Goal: Information Seeking & Learning: Learn about a topic

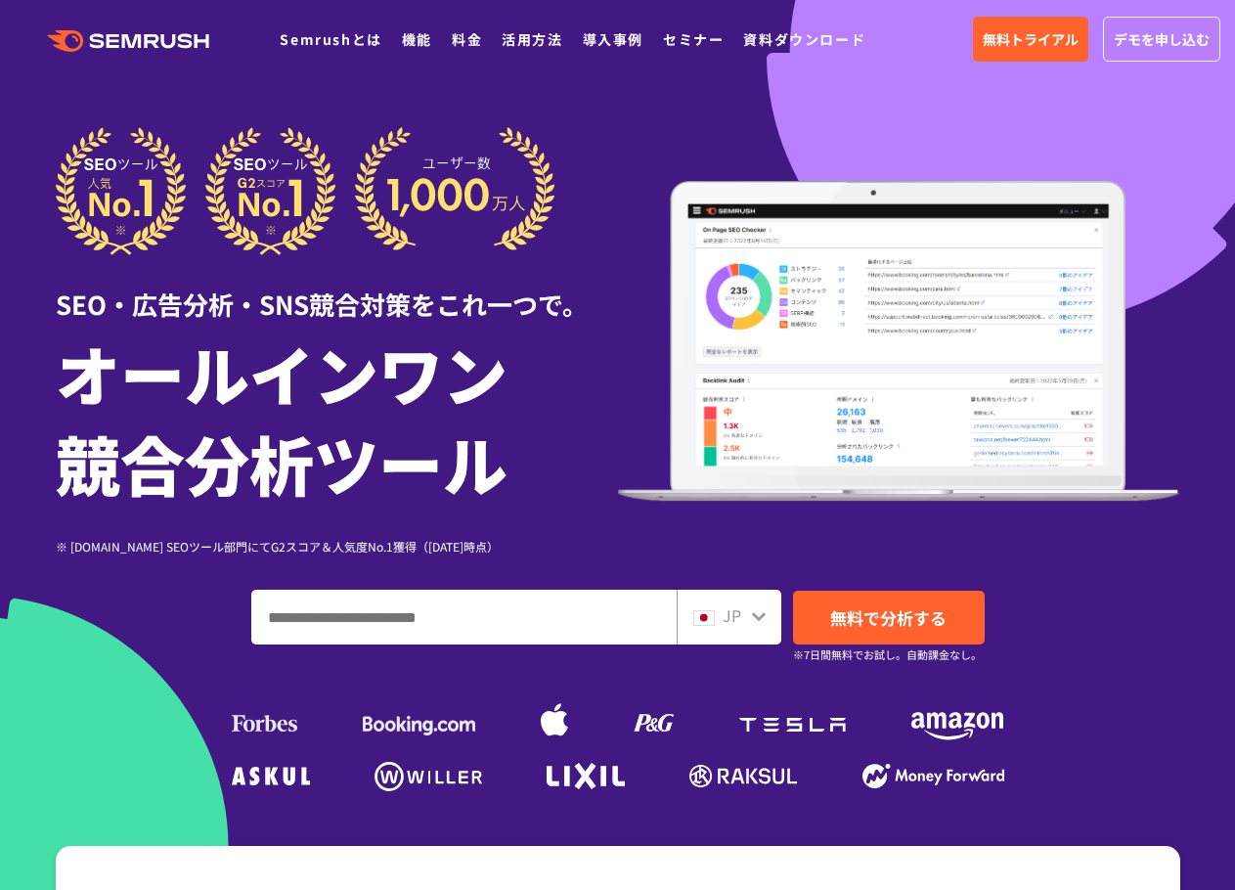
click at [582, 627] on input "ドメイン、キーワードまたはURLを入力してください" at bounding box center [463, 617] width 423 height 53
paste input "**********"
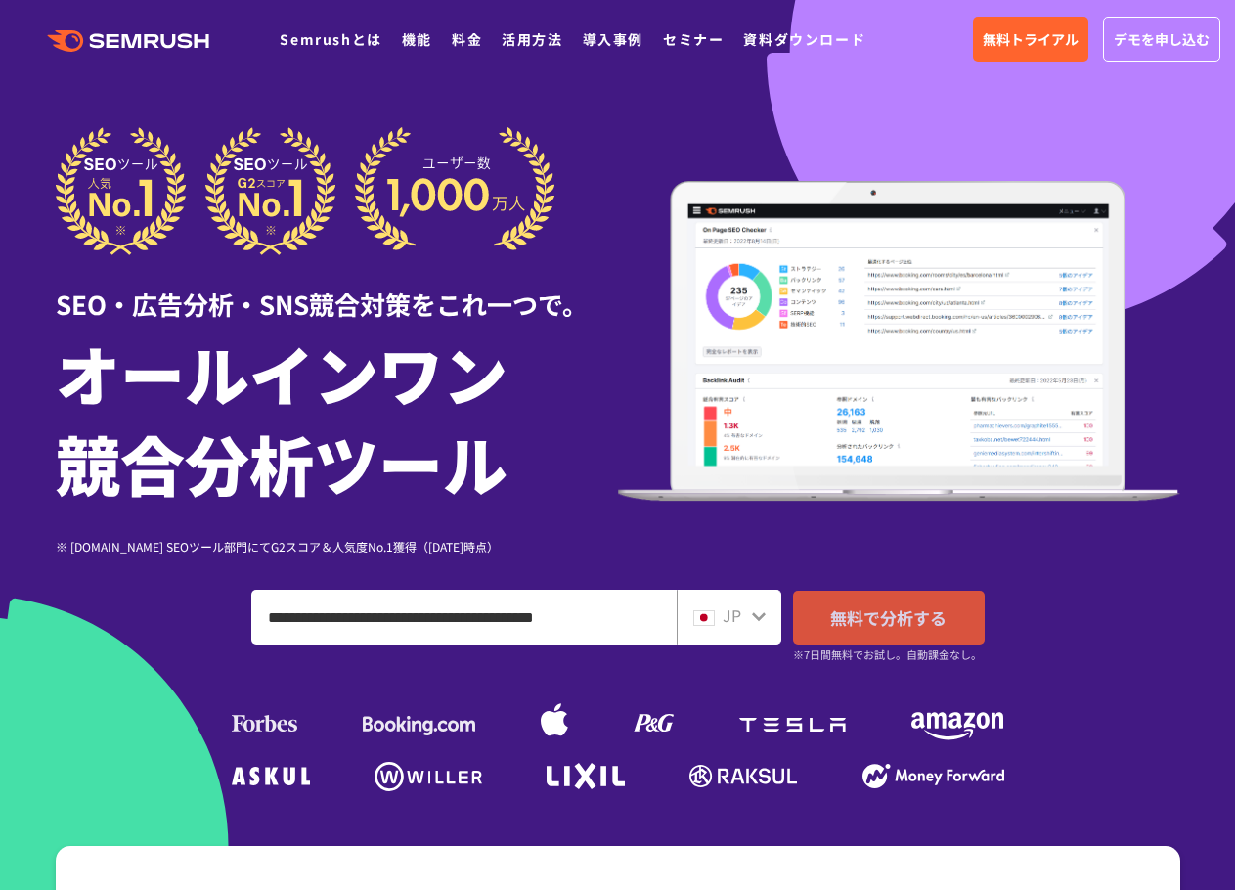
type input "**********"
click at [861, 617] on span "無料で分析する" at bounding box center [888, 617] width 116 height 24
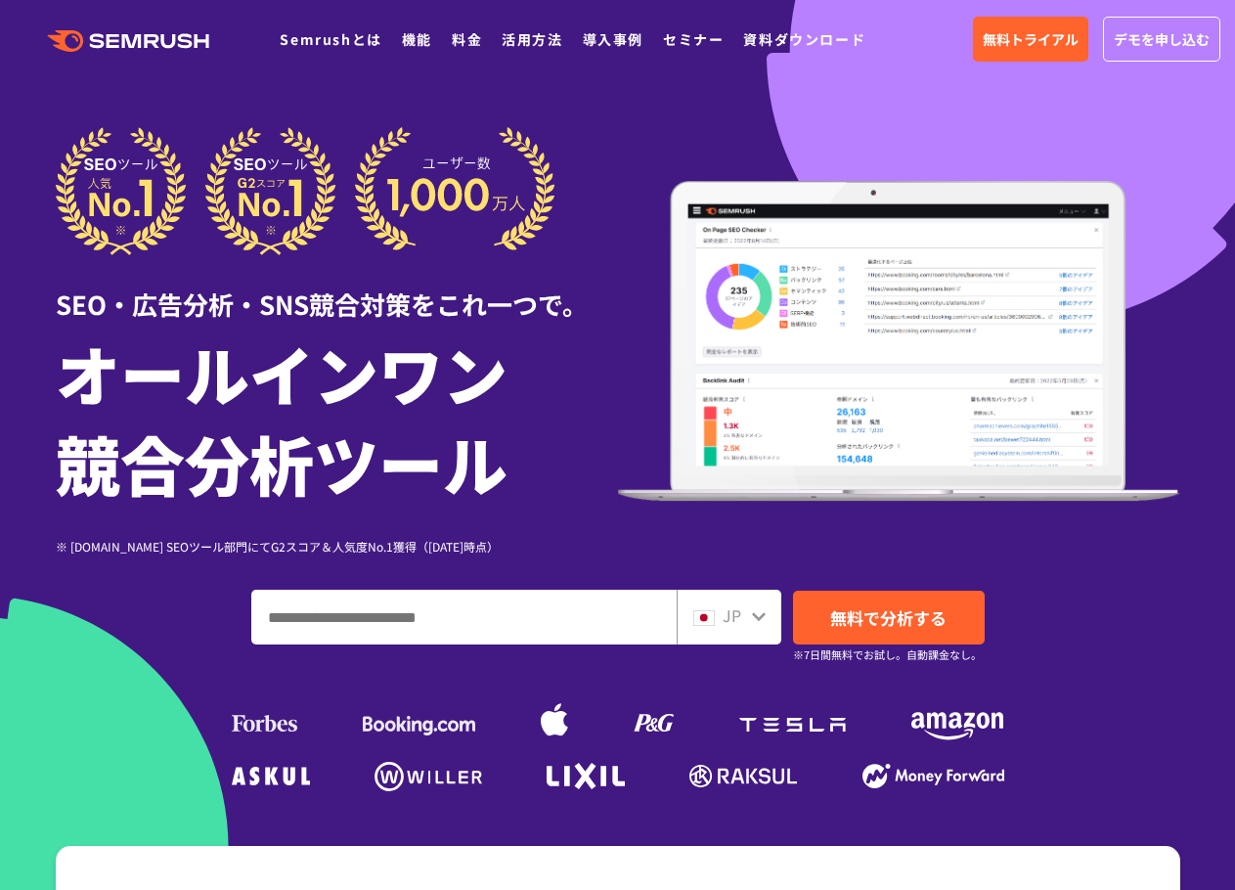
scroll to position [196, 0]
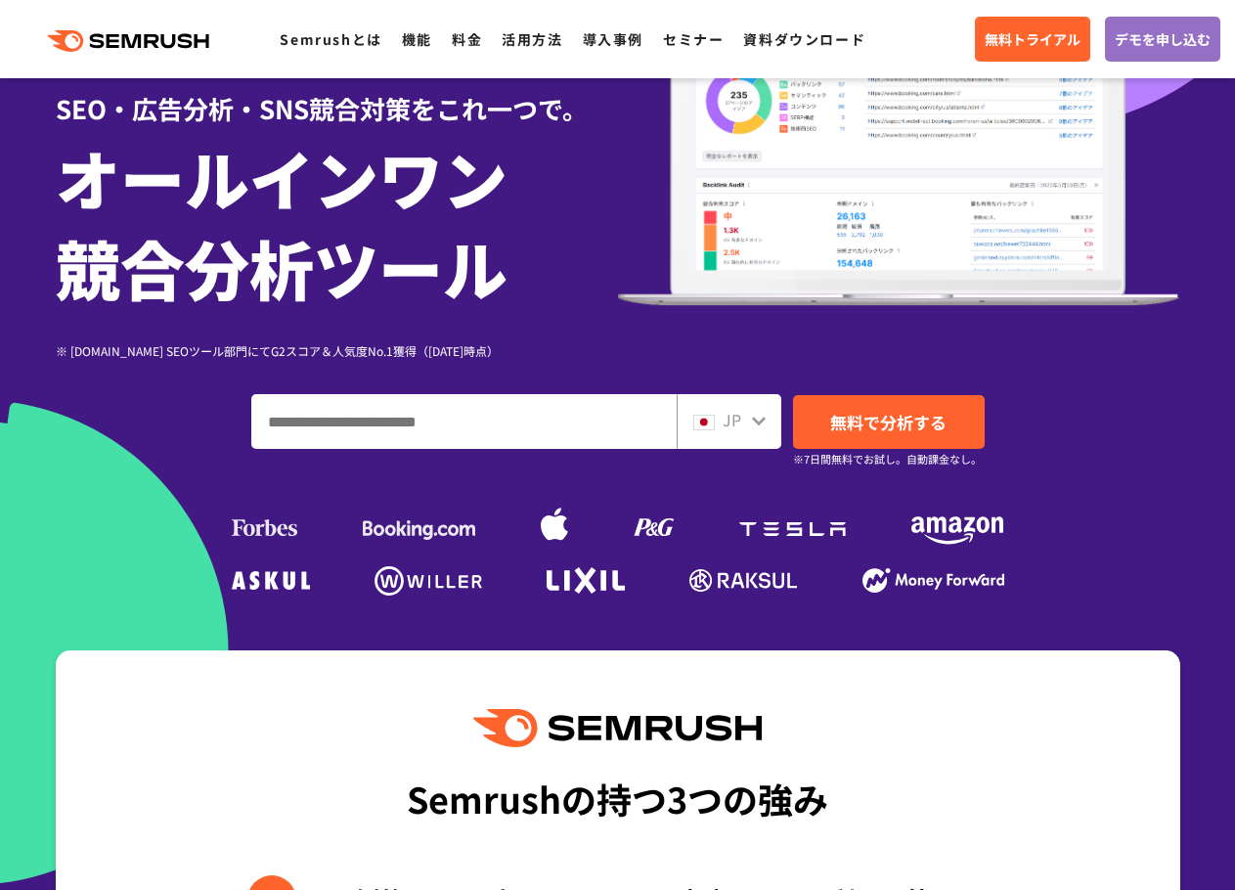
click at [595, 409] on input "ドメイン、キーワードまたはURLを入力してください" at bounding box center [463, 421] width 423 height 53
click at [582, 431] on input "ドメイン、キーワードまたはURLを入力してください" at bounding box center [463, 421] width 423 height 53
click at [514, 444] on input "ドメイン、キーワードまたはURLを入力してください" at bounding box center [463, 421] width 423 height 53
click at [496, 427] on input "ドメイン、キーワードまたはURLを入力してください" at bounding box center [463, 421] width 423 height 53
paste input "**********"
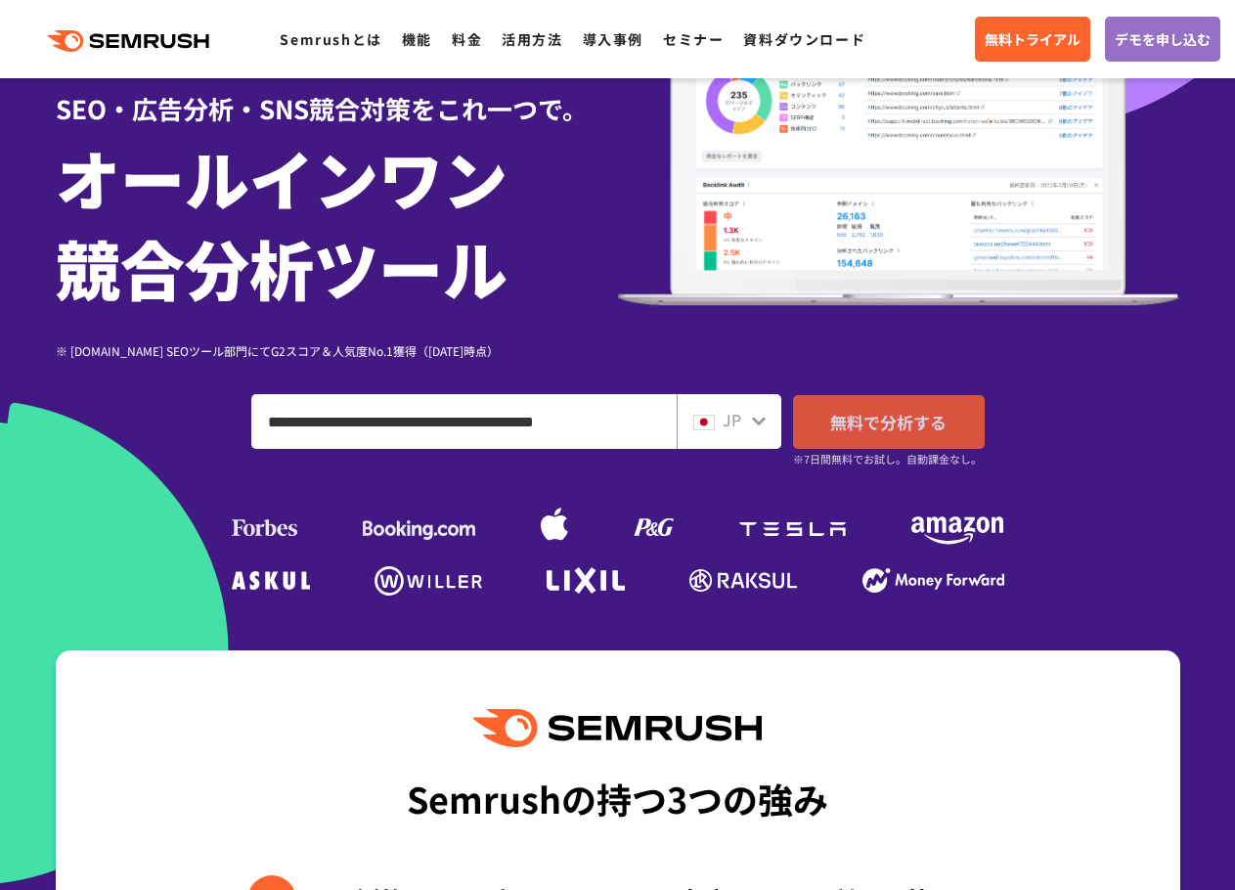
type input "**********"
click at [821, 420] on link "無料で分析する" at bounding box center [889, 422] width 192 height 54
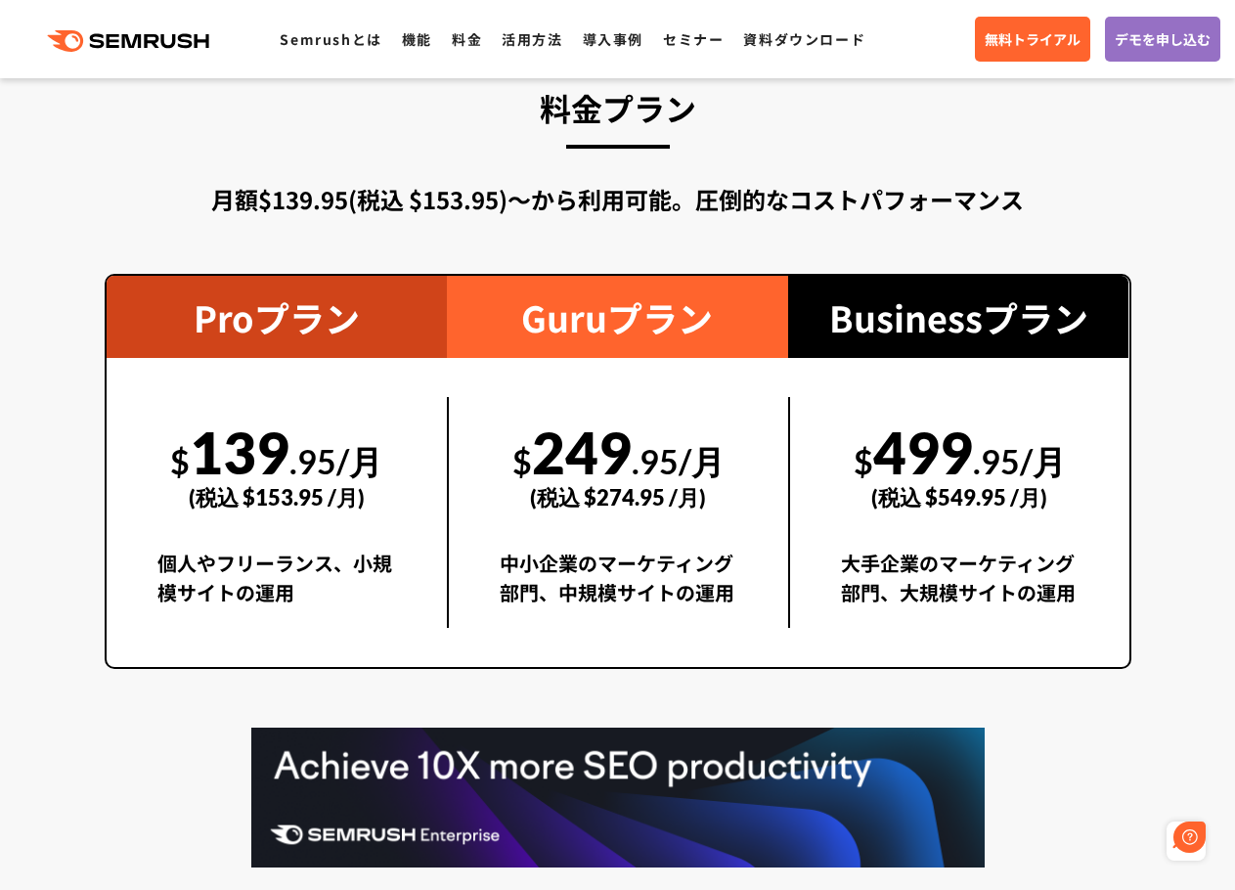
scroll to position [0, 0]
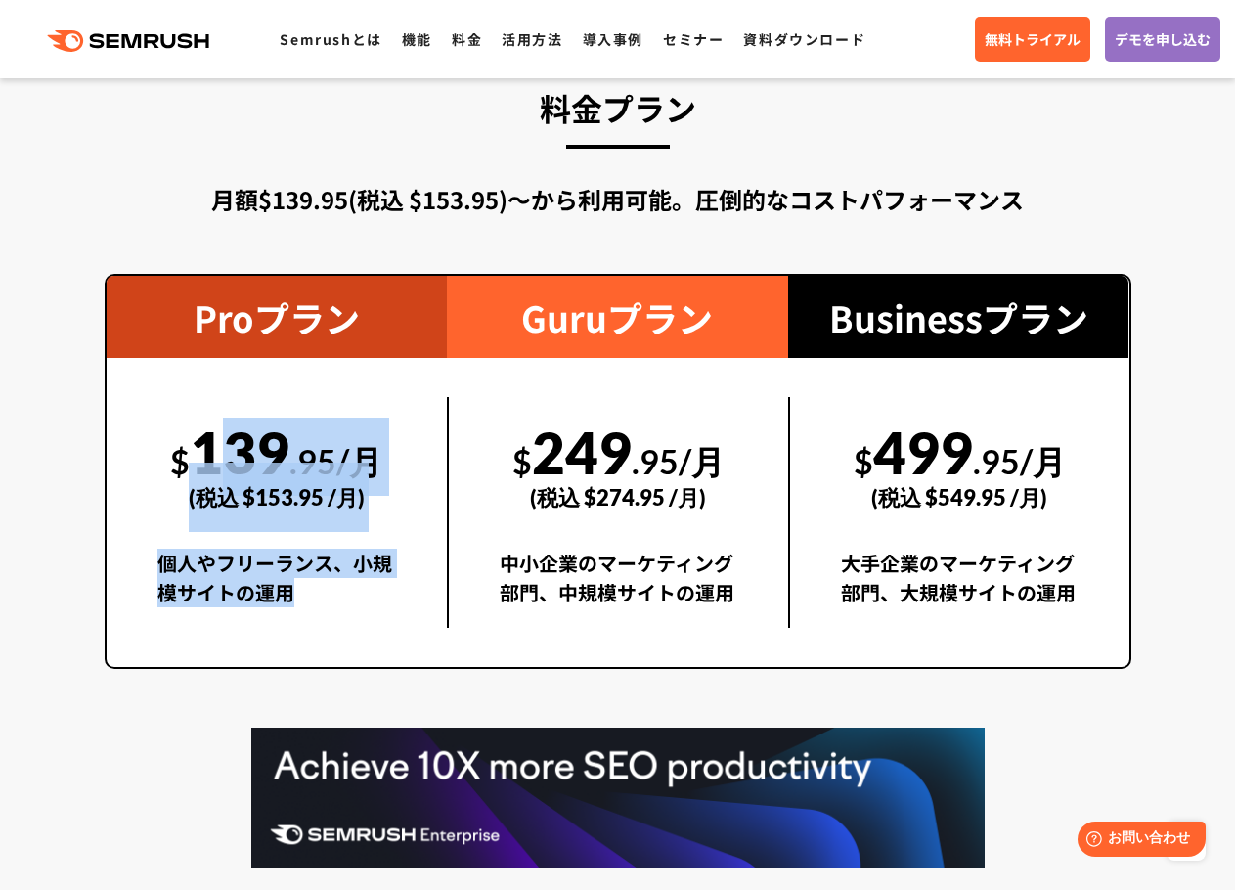
drag, startPoint x: 211, startPoint y: 453, endPoint x: 383, endPoint y: 612, distance: 234.6
click at [342, 590] on div "$ 139 .95/月 (税込 $153.95 /月) 個人やフリーランス、小規模サイトの運用" at bounding box center [277, 512] width 341 height 231
click at [383, 612] on div "個人やフリーランス、小規模サイトの運用" at bounding box center [277, 588] width 240 height 79
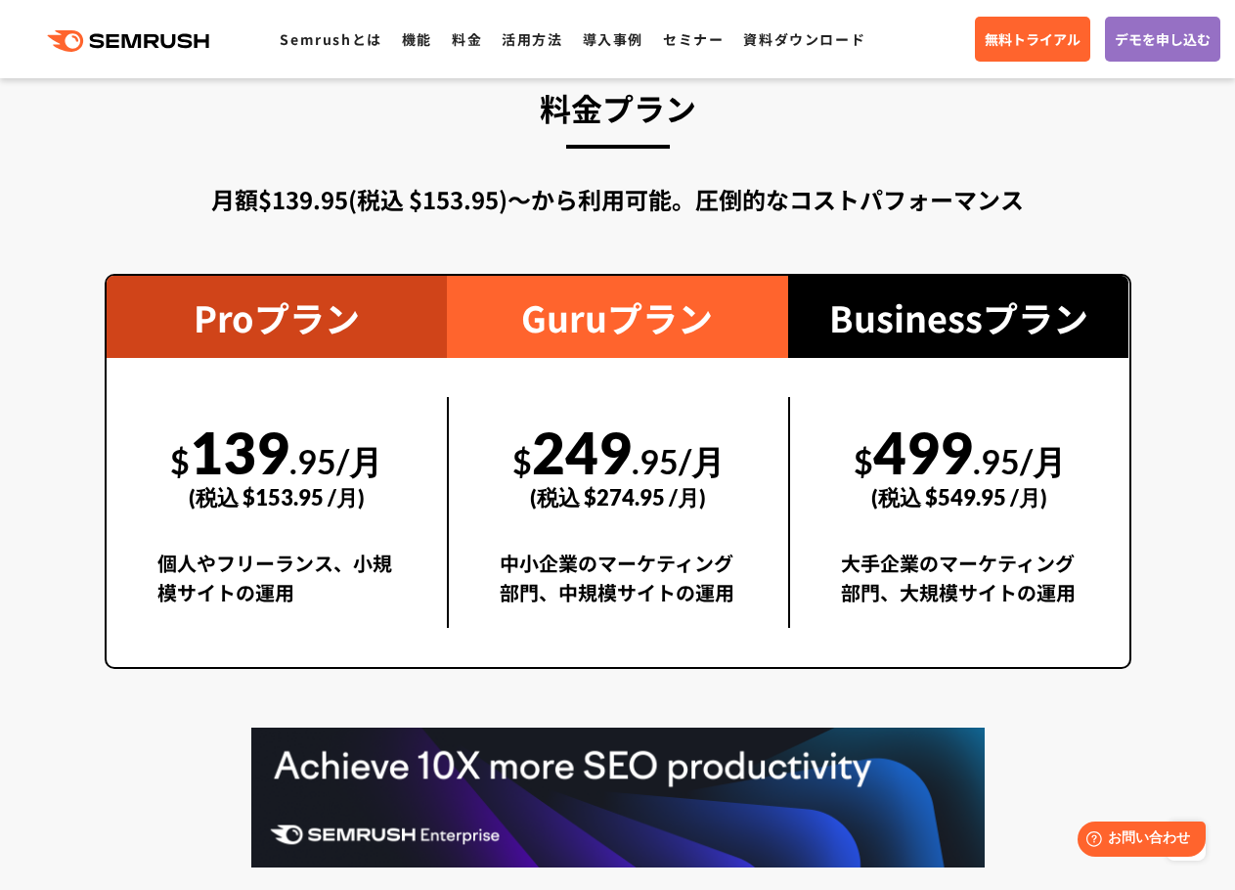
click at [657, 561] on div "中小企業のマーケティング部門、中規模サイトの運用" at bounding box center [619, 588] width 238 height 79
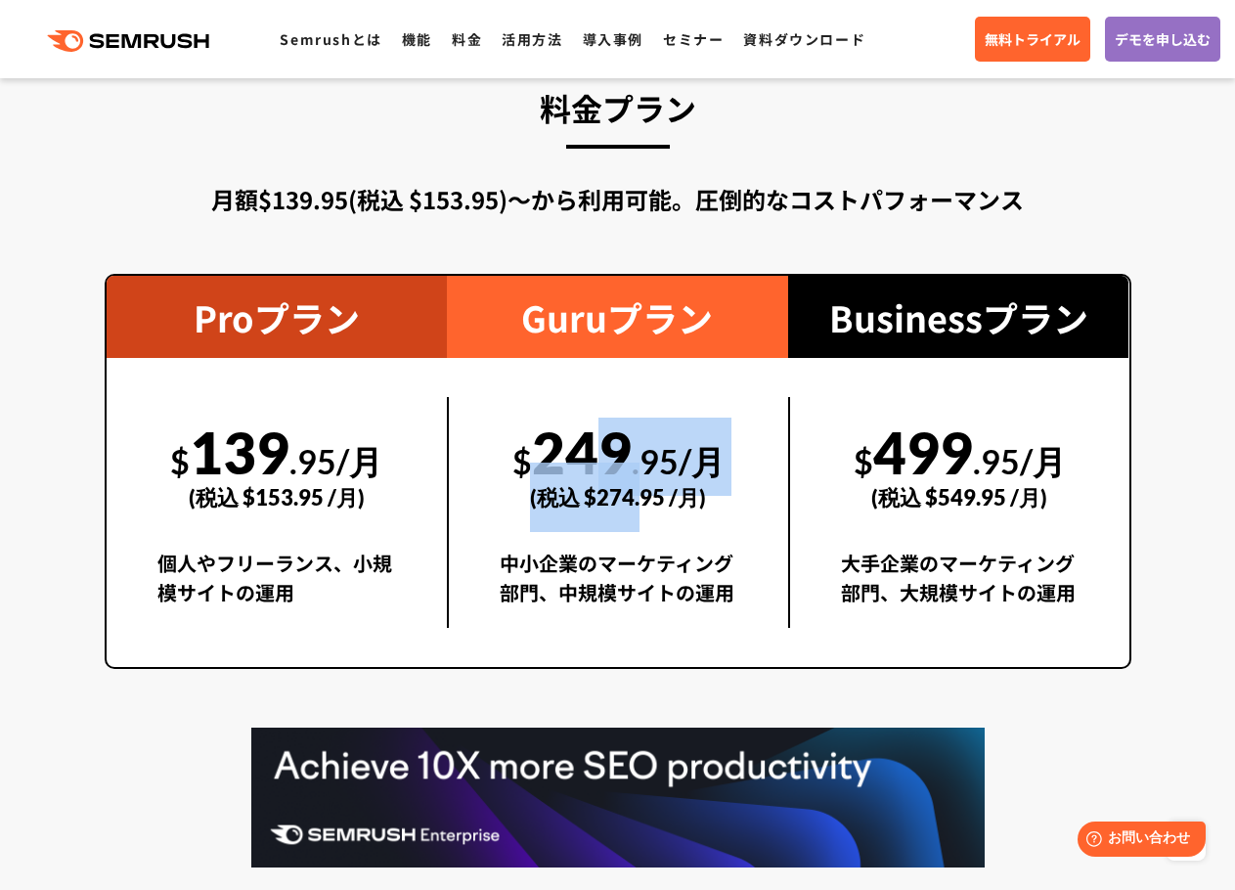
drag, startPoint x: 559, startPoint y: 442, endPoint x: 709, endPoint y: 582, distance: 204.8
click at [672, 552] on div "$ 249 .95/月 (税込 $274.95 /月) 中小企業のマーケティング部門、中規模サイトの運用" at bounding box center [617, 512] width 341 height 231
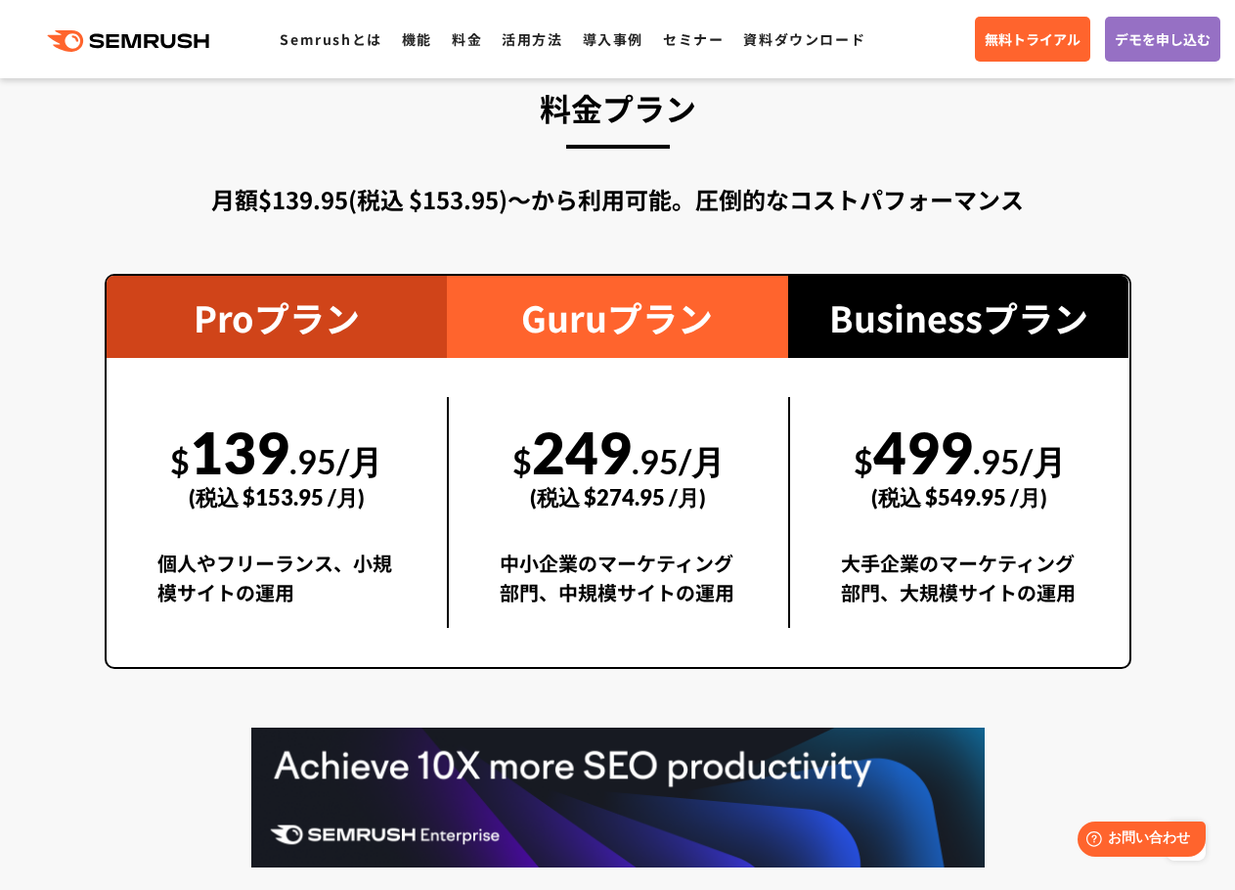
click at [730, 590] on div "中小企業のマーケティング部門、中規模サイトの運用" at bounding box center [619, 588] width 238 height 79
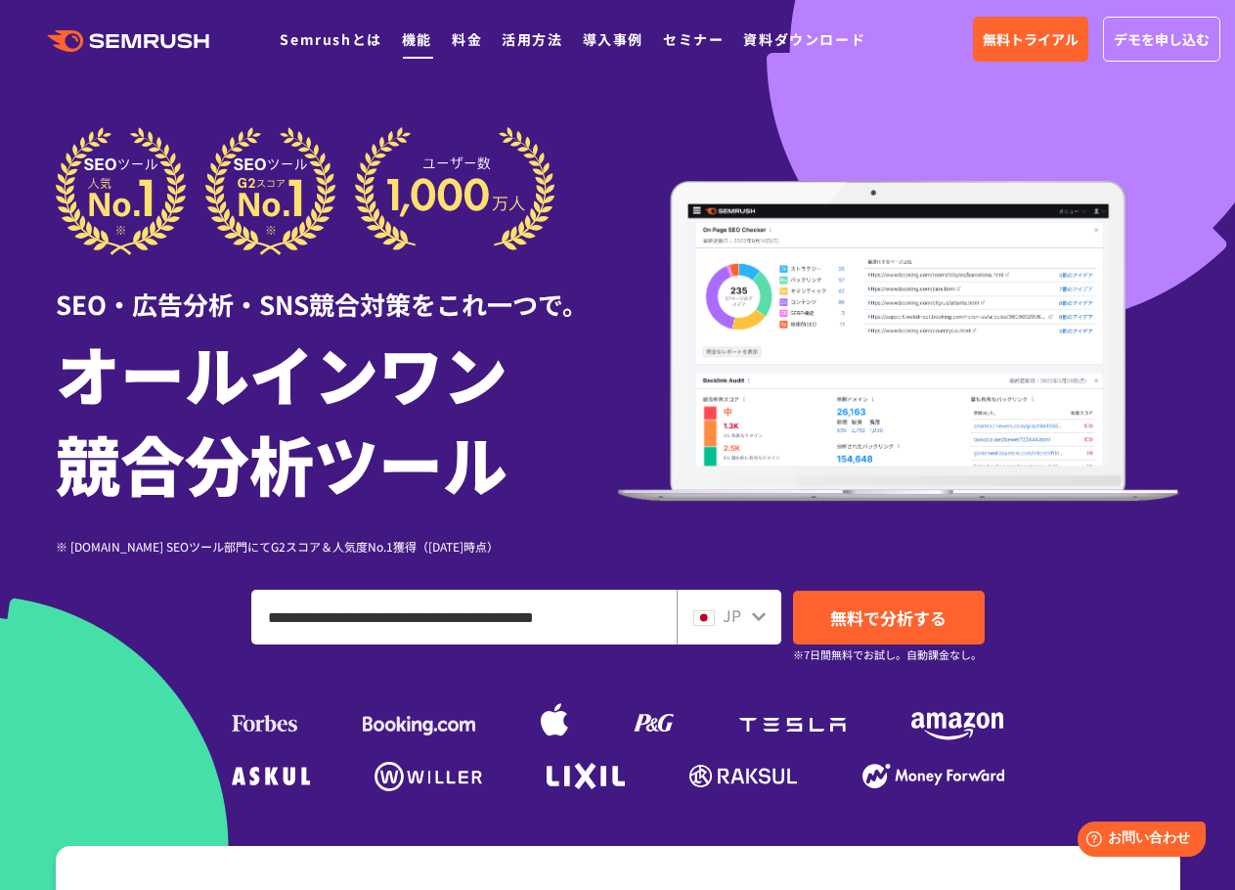
click at [415, 40] on link "機能" at bounding box center [417, 39] width 30 height 20
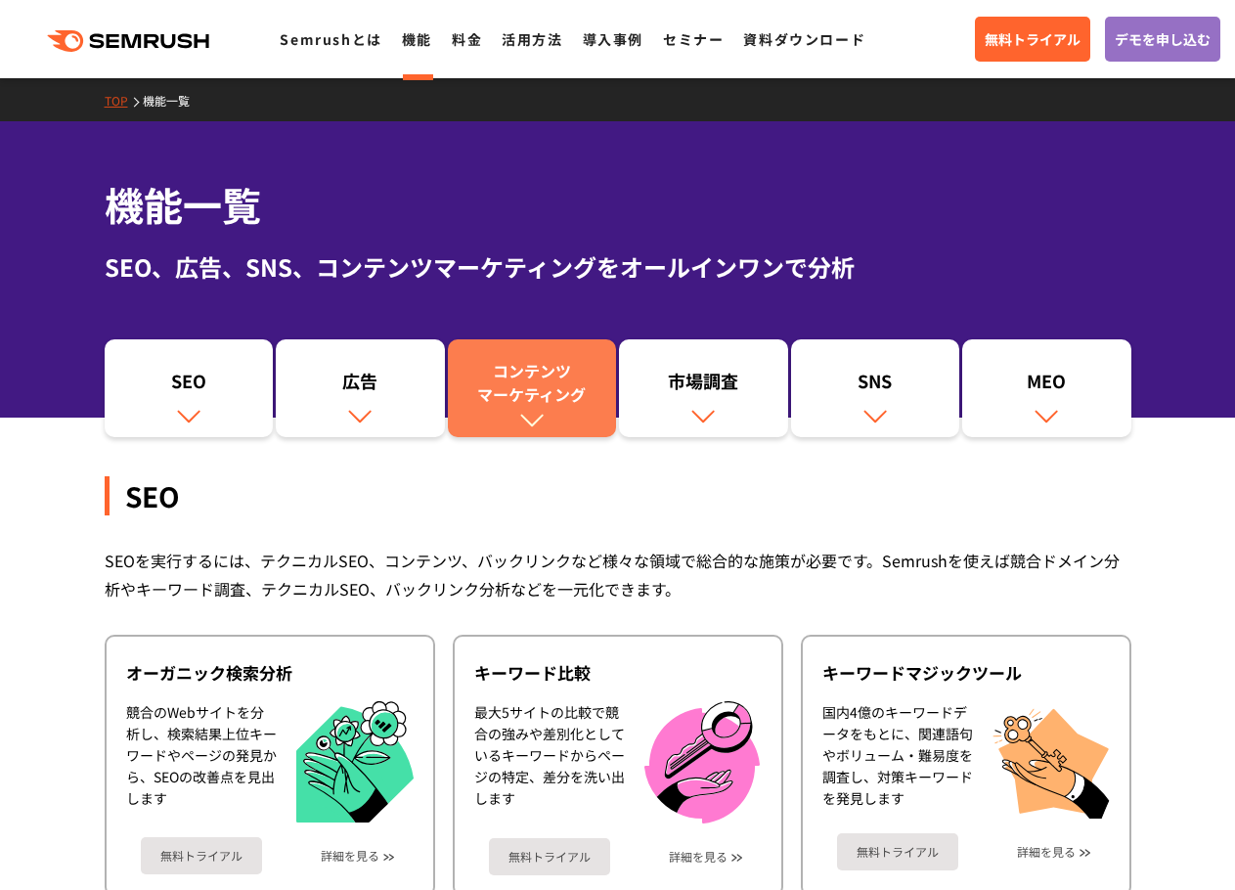
click at [553, 420] on link "コンテンツ マーケティング" at bounding box center [532, 388] width 169 height 98
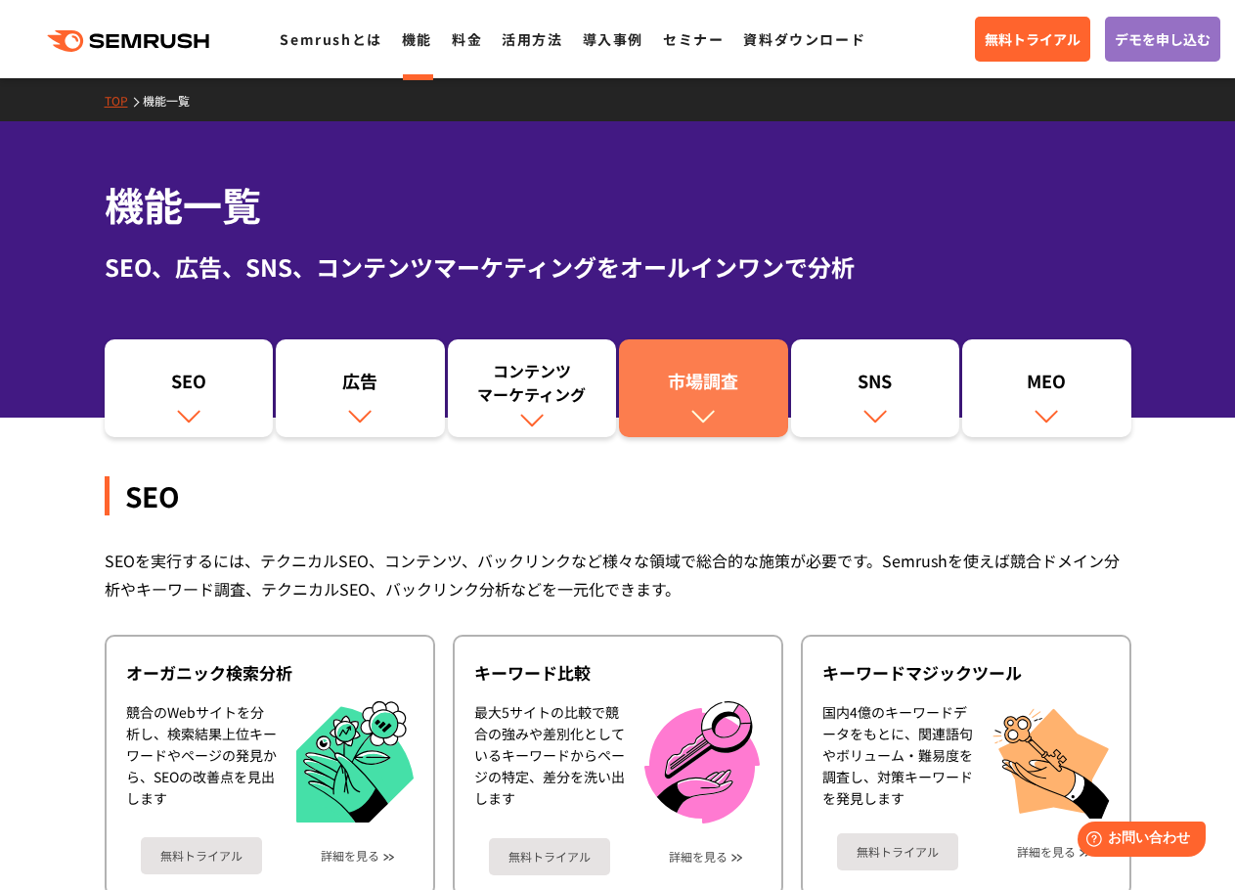
click at [691, 396] on div "市場調査" at bounding box center [704, 385] width 150 height 33
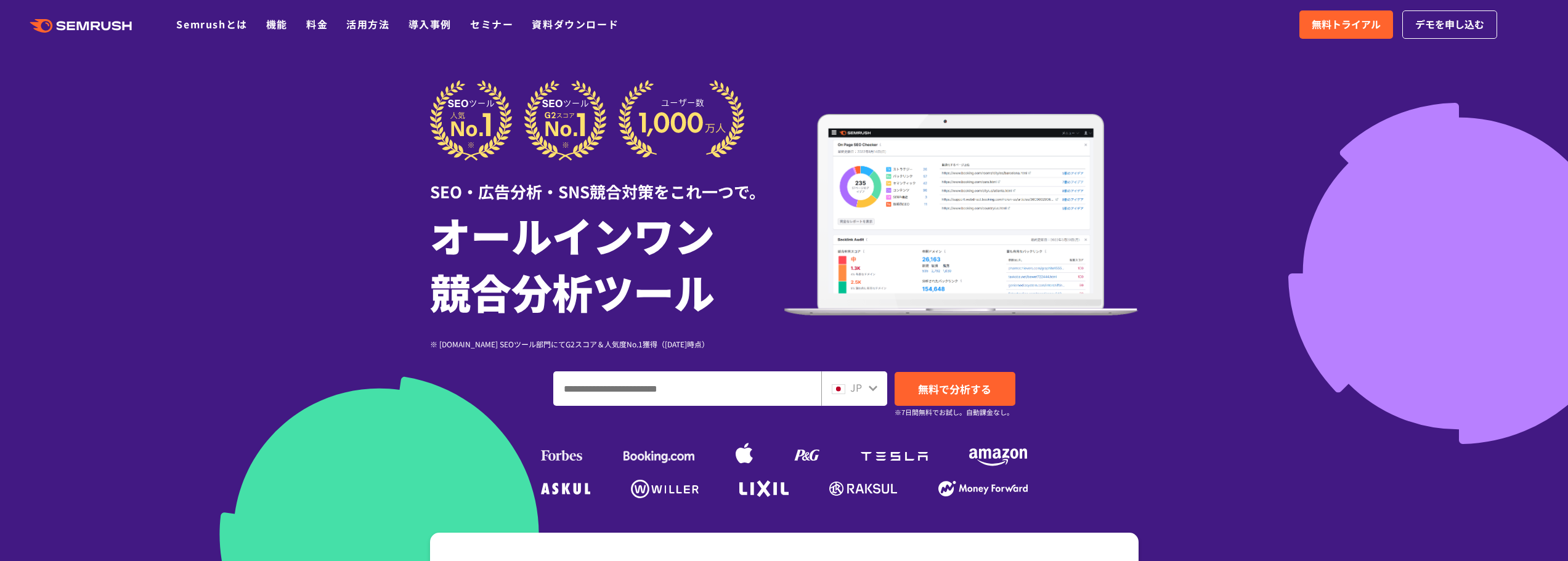
click at [726, 378] on input "ドメイン、キーワードまたはURLを入力してください" at bounding box center [687, 388] width 266 height 33
click at [1132, 401] on div "JP 無料で分析する ※7日間無料でお試し。自動課金なし。" at bounding box center [784, 388] width 709 height 35
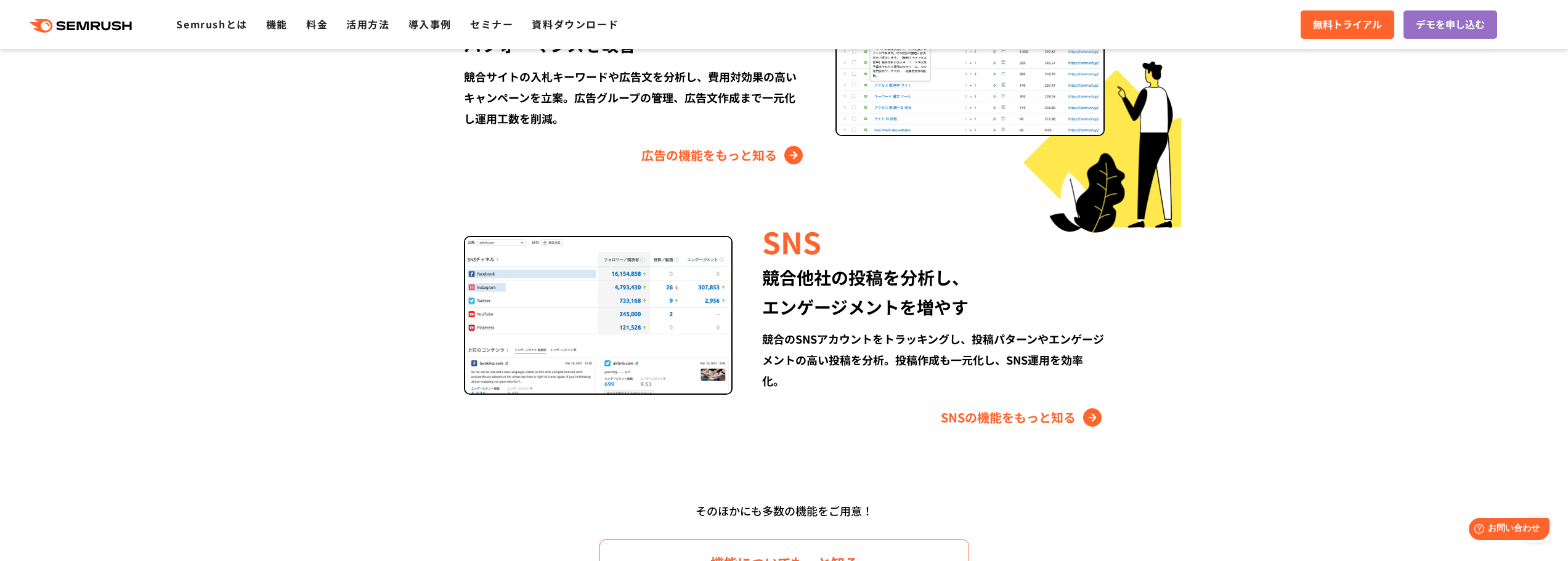
scroll to position [1108, 0]
